Goal: Communication & Community: Share content

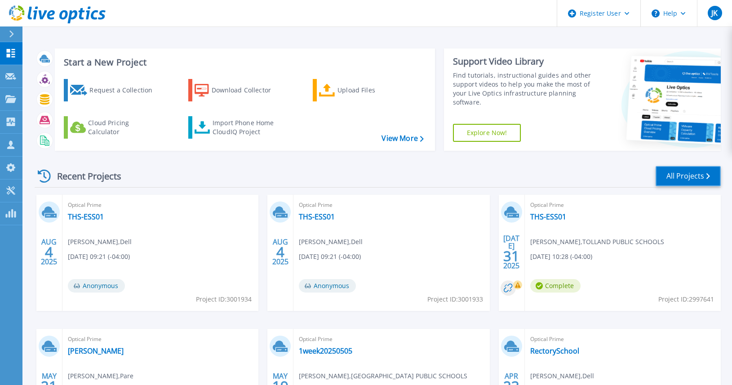
click at [686, 179] on link "All Projects" at bounding box center [687, 176] width 65 height 20
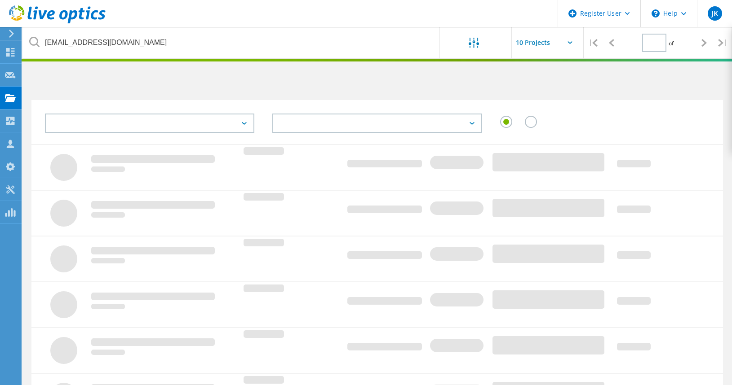
type input "1"
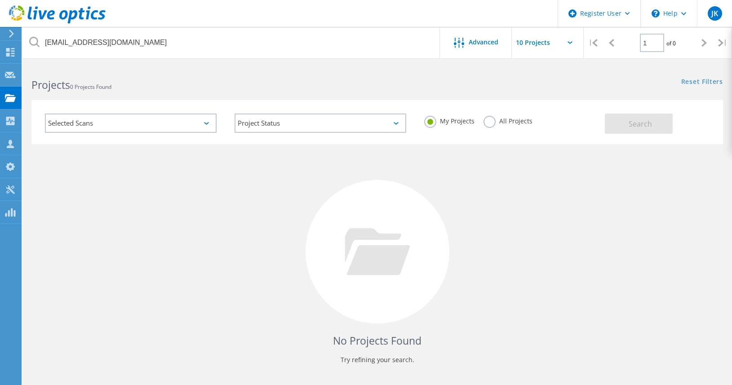
click at [485, 123] on label "All Projects" at bounding box center [507, 120] width 49 height 9
click at [0, 0] on input "All Projects" at bounding box center [0, 0] width 0 height 0
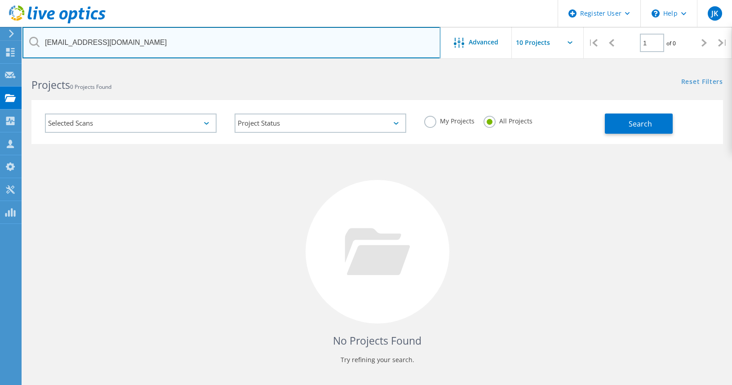
click at [135, 44] on input "mfrattali@thelockwoodgrp.com" at bounding box center [231, 42] width 418 height 31
paste input "devon.thomas@versetalinfo"
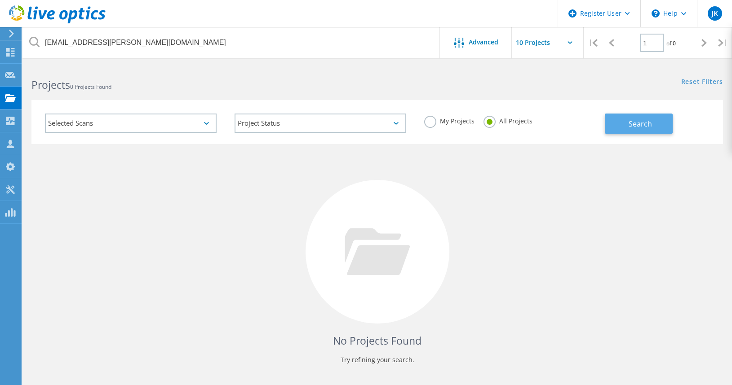
click at [626, 123] on button "Search" at bounding box center [639, 124] width 68 height 20
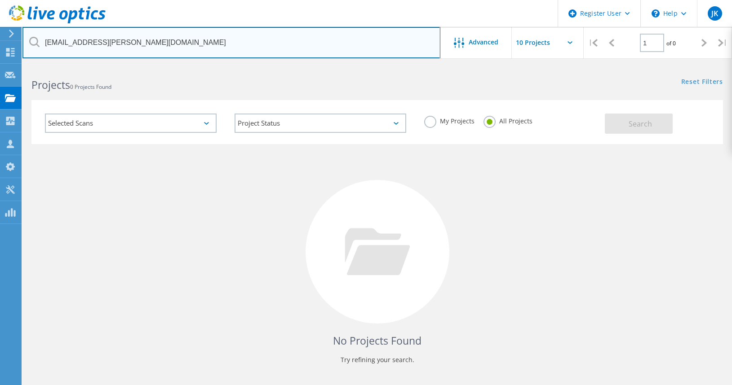
click at [110, 41] on input "devon.thomas@versetalinfo.com" at bounding box center [231, 42] width 418 height 31
paste input "CSorel"
type input "CSorel@versetalinfo.com"
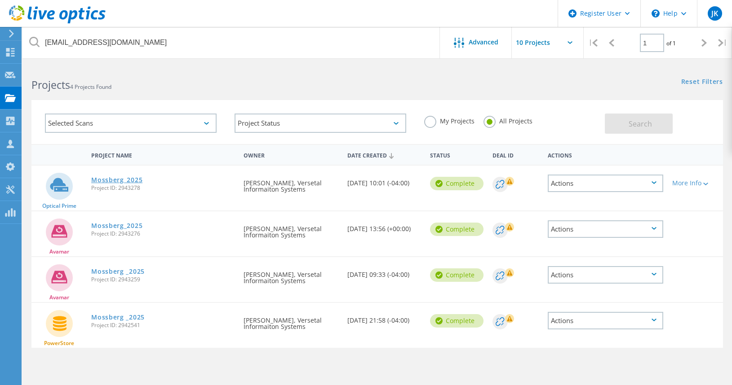
click at [128, 181] on link "Mossberg_2025" at bounding box center [116, 180] width 51 height 6
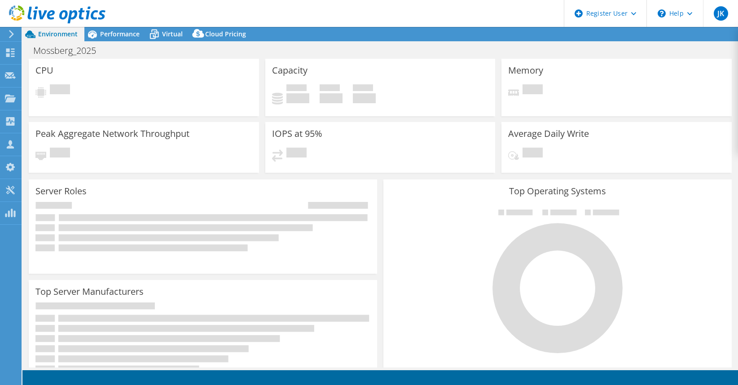
select select "USEast"
select select "USD"
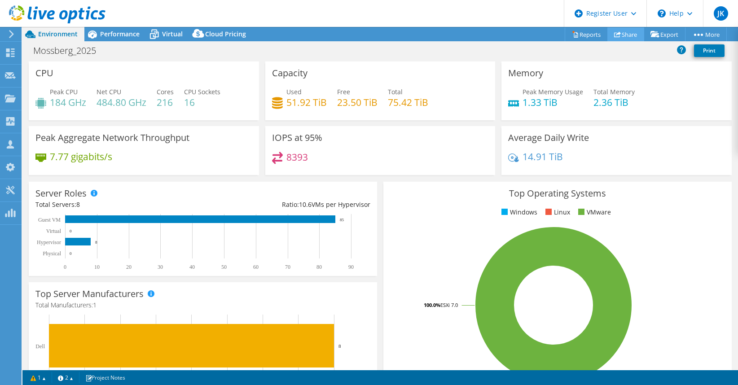
click at [614, 32] on icon at bounding box center [617, 34] width 7 height 7
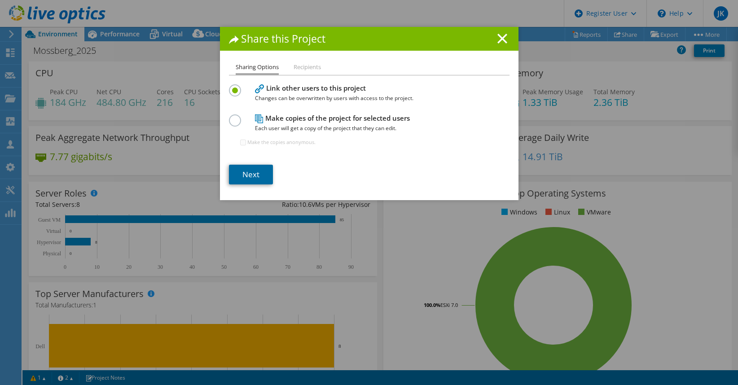
click at [246, 180] on link "Next" at bounding box center [251, 175] width 44 height 20
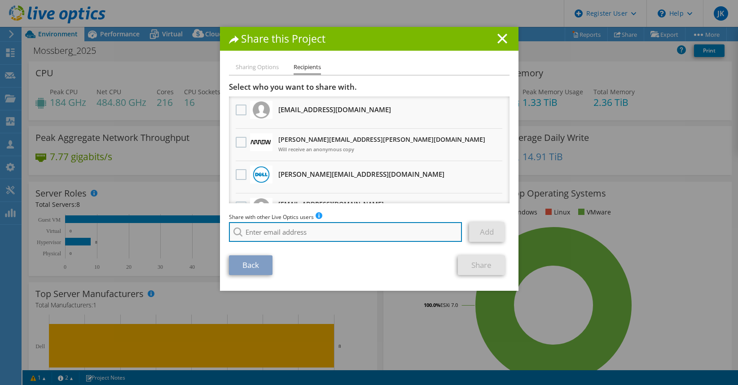
click at [292, 233] on input "search" at bounding box center [346, 232] width 234 height 20
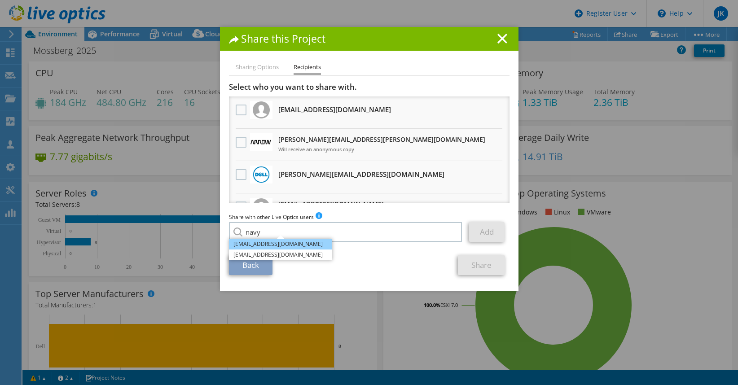
click at [285, 246] on li "Navya.Mittal@dell.com" at bounding box center [280, 244] width 103 height 11
type input "Navya.Mittal@dell.com"
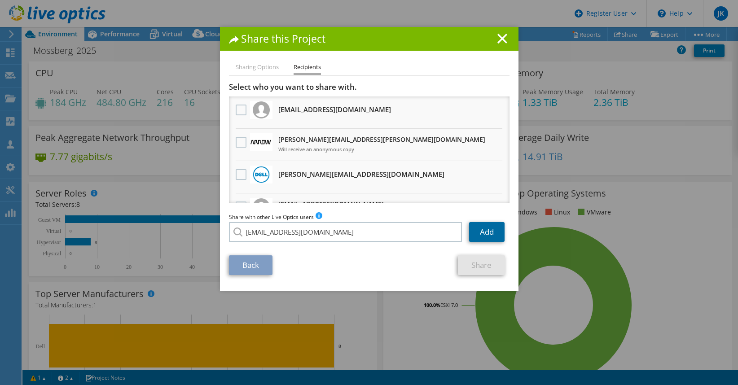
click at [491, 234] on link "Add" at bounding box center [486, 232] width 35 height 20
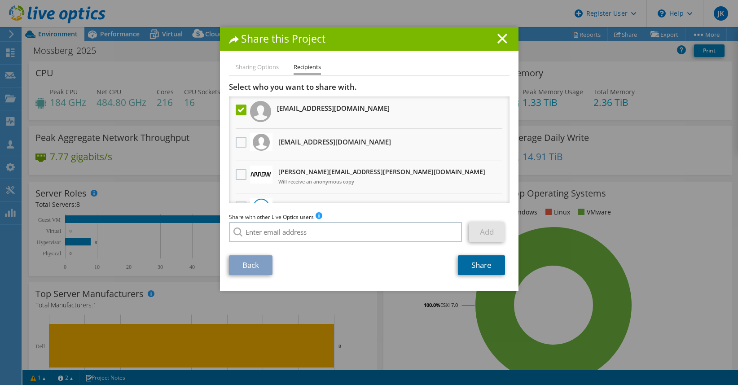
click at [468, 265] on link "Share" at bounding box center [481, 266] width 47 height 20
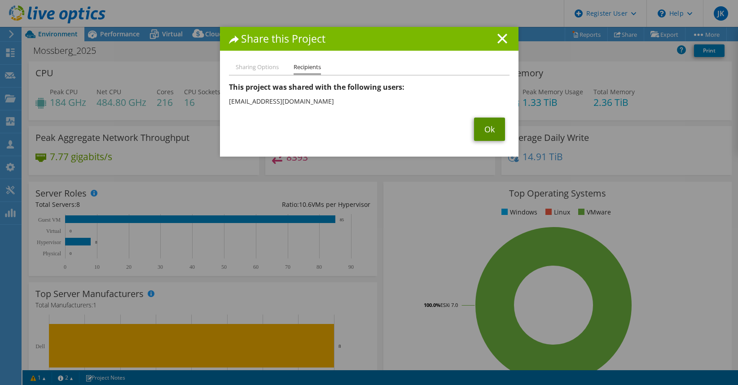
click at [486, 132] on link "Ok" at bounding box center [489, 129] width 31 height 23
